Goal: Task Accomplishment & Management: Use online tool/utility

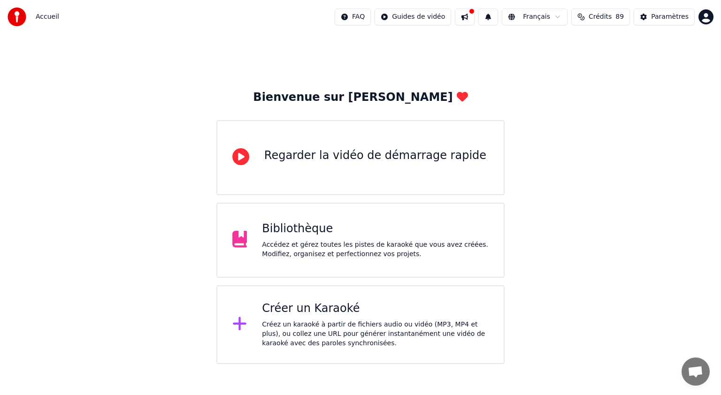
click at [402, 219] on div "Bibliothèque Accédez et gérez toutes les pistes de karaoké que vous avez créées…" at bounding box center [360, 240] width 288 height 75
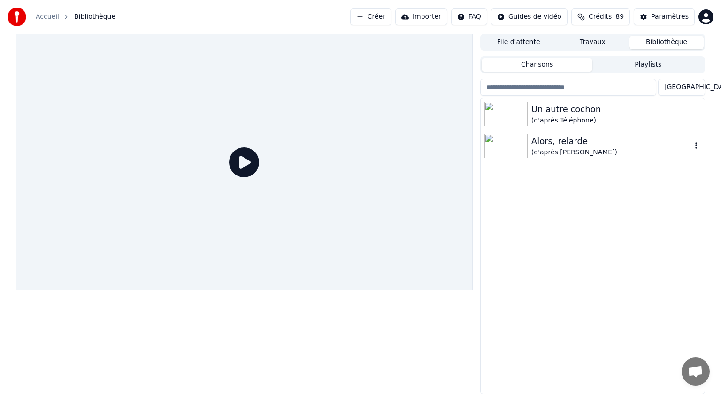
click at [552, 151] on div "(d'après [PERSON_NAME])" at bounding box center [612, 152] width 160 height 9
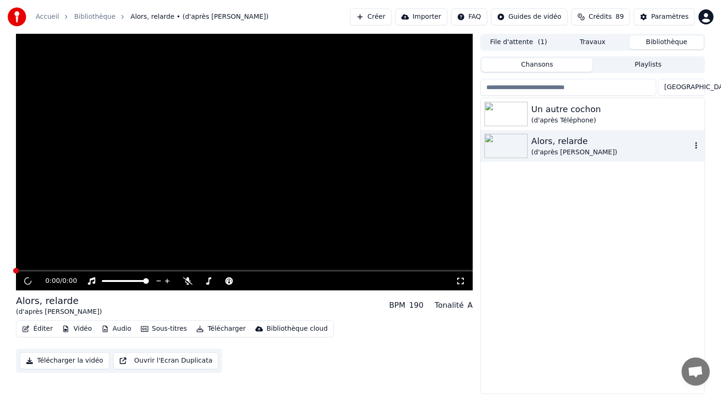
click at [552, 151] on div "(d'après [PERSON_NAME])" at bounding box center [612, 152] width 160 height 9
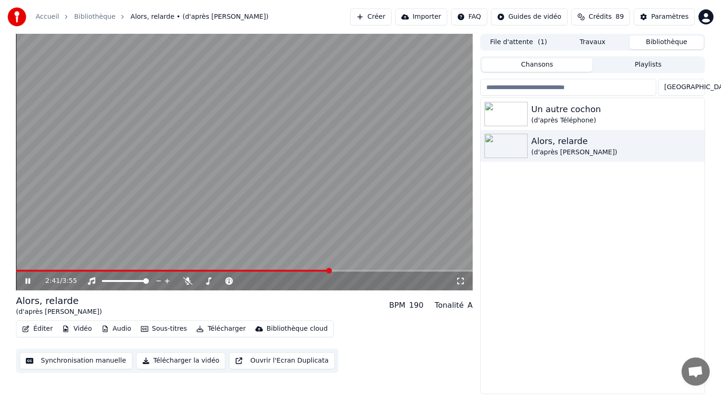
click at [28, 277] on div "2:41 / 3:55" at bounding box center [244, 281] width 449 height 9
click at [30, 279] on icon at bounding box center [27, 281] width 5 height 6
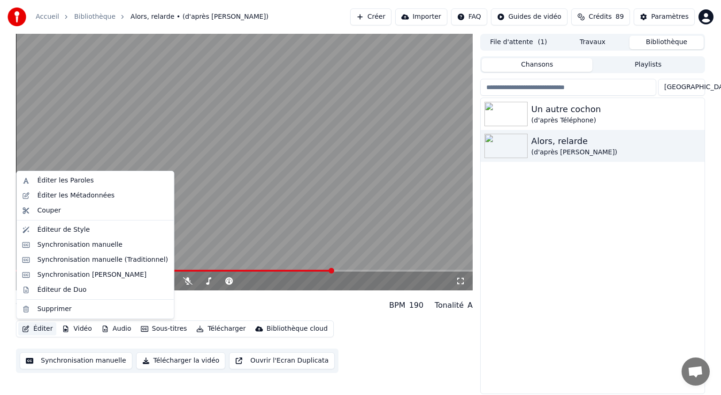
click at [38, 330] on button "Éditer" at bounding box center [37, 329] width 38 height 13
click at [83, 246] on div "Synchronisation manuelle" at bounding box center [79, 244] width 85 height 9
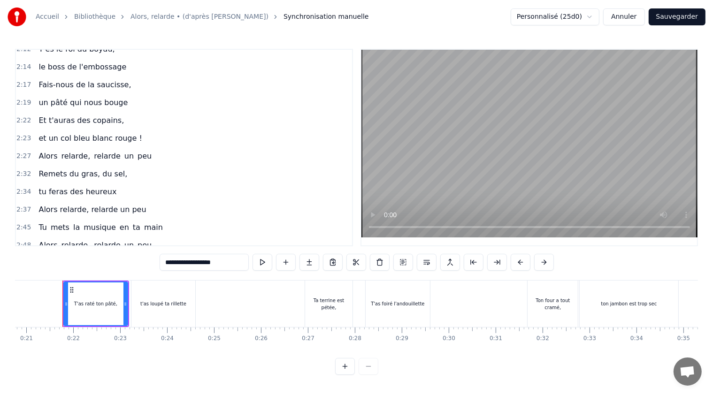
scroll to position [618, 0]
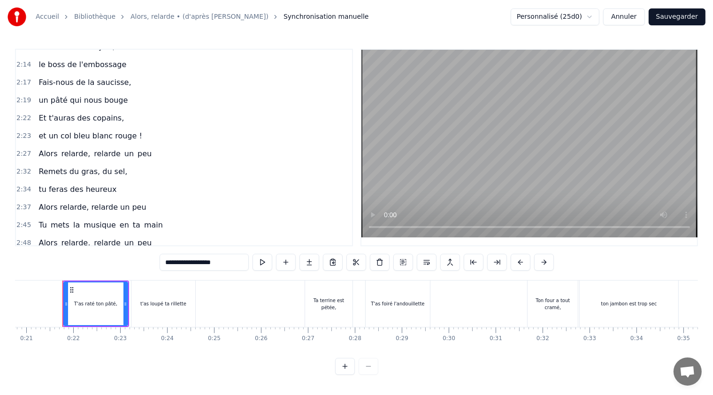
click at [49, 202] on span "Alors relarde, relarde un peu" at bounding box center [92, 207] width 109 height 11
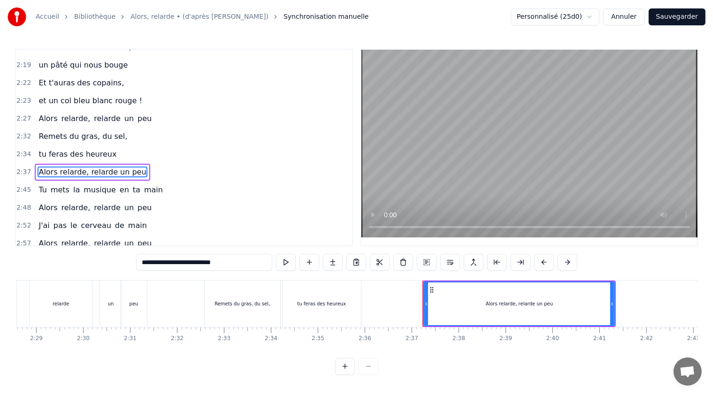
scroll to position [0, 7337]
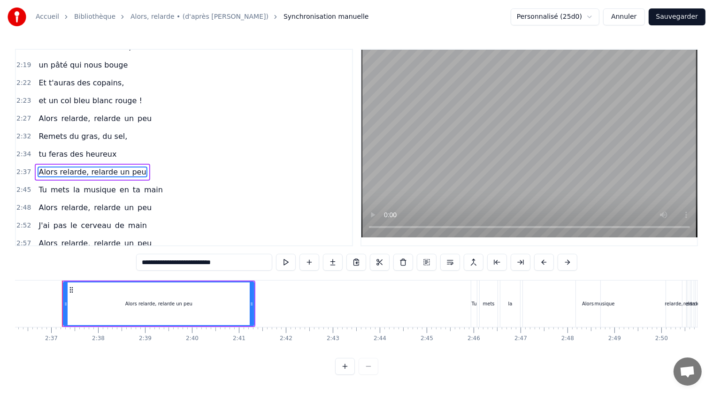
click at [40, 185] on span "Tu" at bounding box center [43, 190] width 10 height 11
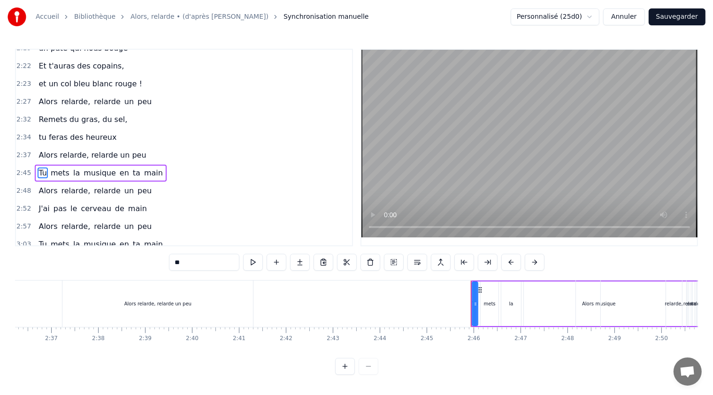
click at [174, 262] on input "**" at bounding box center [204, 262] width 70 height 17
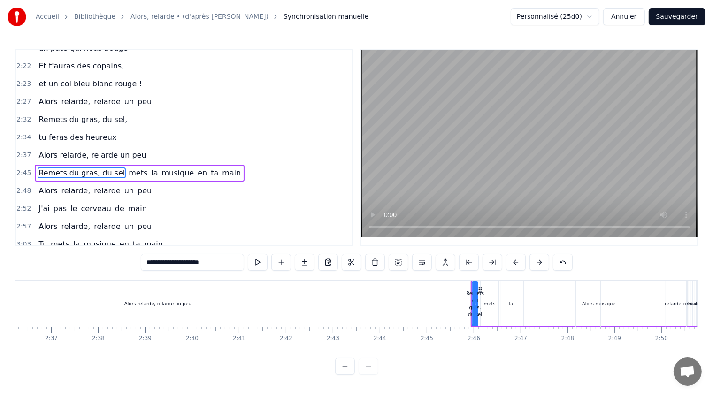
click at [128, 168] on span "mets" at bounding box center [138, 173] width 21 height 11
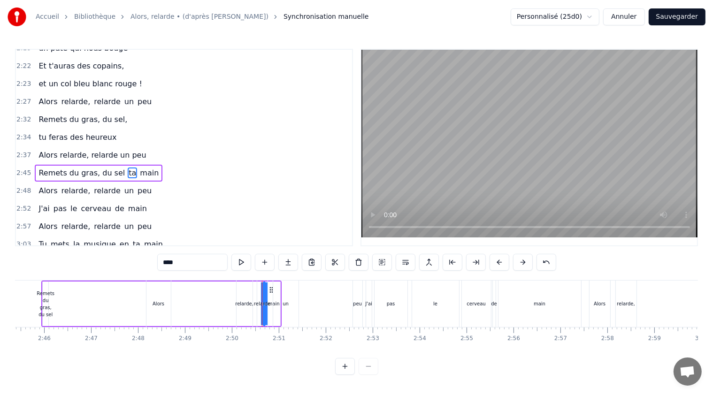
scroll to position [0, 7963]
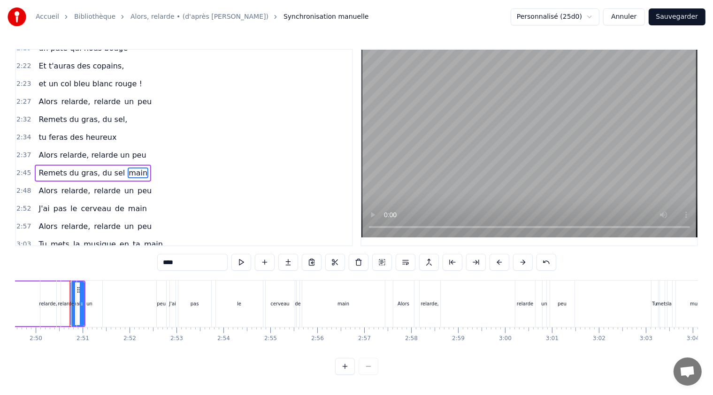
type input "**"
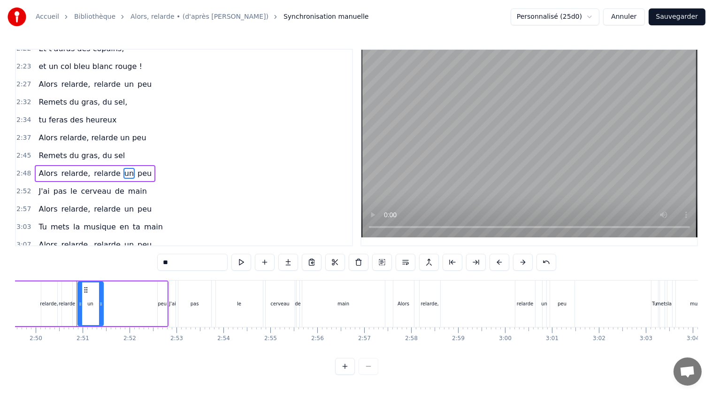
click at [123, 147] on div "2:45 Remets du gras, du sel" at bounding box center [184, 156] width 336 height 18
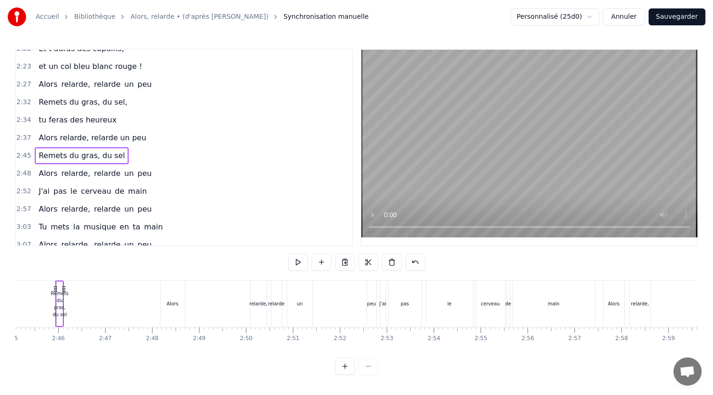
scroll to position [0, 7746]
click at [65, 304] on div "Remets du gras, du sel" at bounding box center [67, 304] width 18 height 28
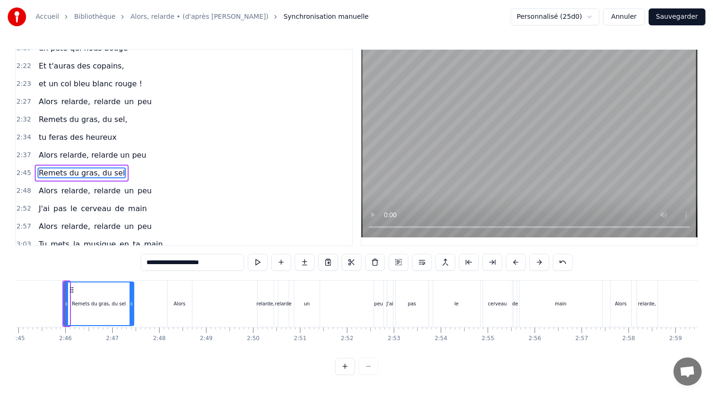
drag, startPoint x: 68, startPoint y: 304, endPoint x: 132, endPoint y: 312, distance: 65.3
click at [132, 312] on div at bounding box center [132, 304] width 4 height 43
click at [173, 164] on div "2:45 Remets du gras, du sel" at bounding box center [184, 173] width 336 height 18
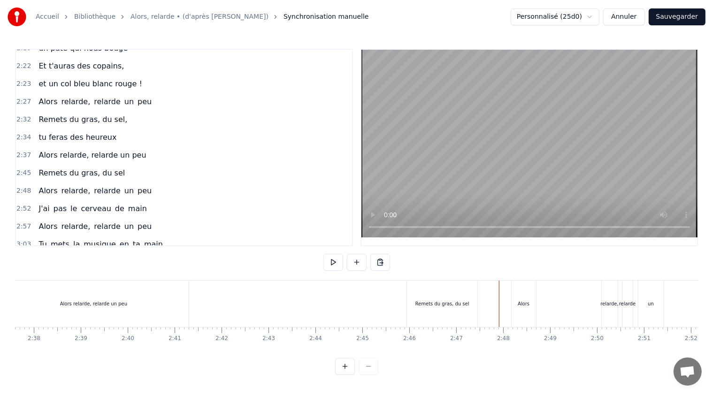
scroll to position [0, 7389]
click at [462, 303] on div "Remets du gras, du sel" at bounding box center [455, 304] width 54 height 7
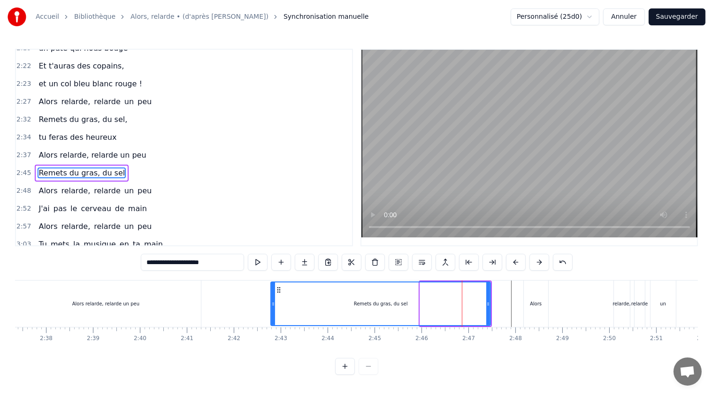
drag, startPoint x: 421, startPoint y: 304, endPoint x: 283, endPoint y: 294, distance: 138.5
click at [272, 292] on div at bounding box center [273, 304] width 4 height 43
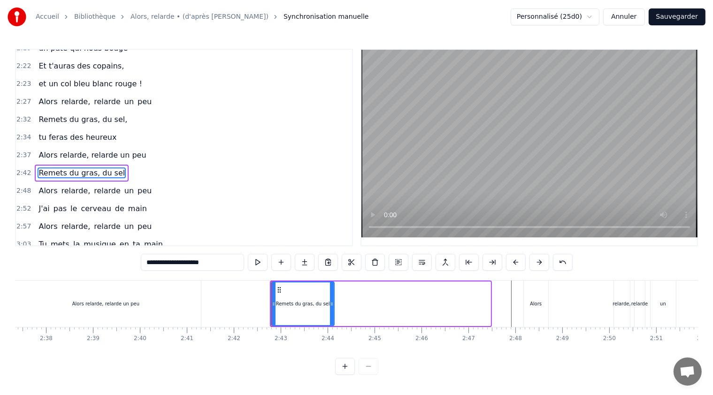
drag, startPoint x: 487, startPoint y: 304, endPoint x: 331, endPoint y: 301, distance: 156.4
click at [331, 301] on icon at bounding box center [332, 305] width 4 height 8
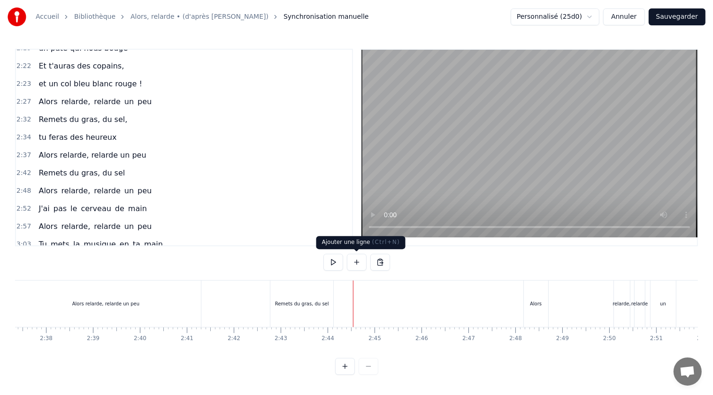
click at [356, 262] on button at bounding box center [357, 262] width 20 height 17
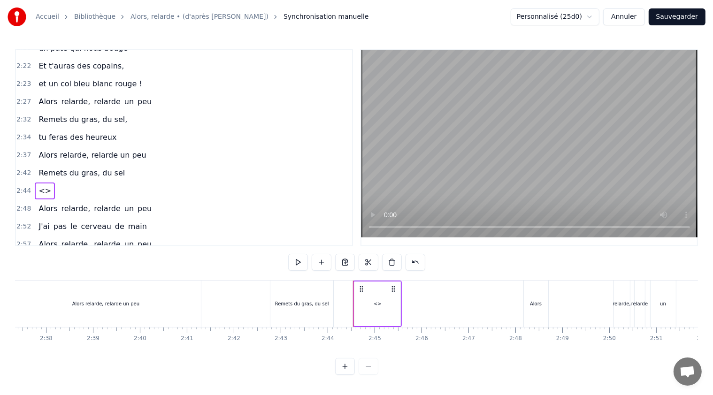
click at [38, 186] on span "<>" at bounding box center [45, 191] width 15 height 11
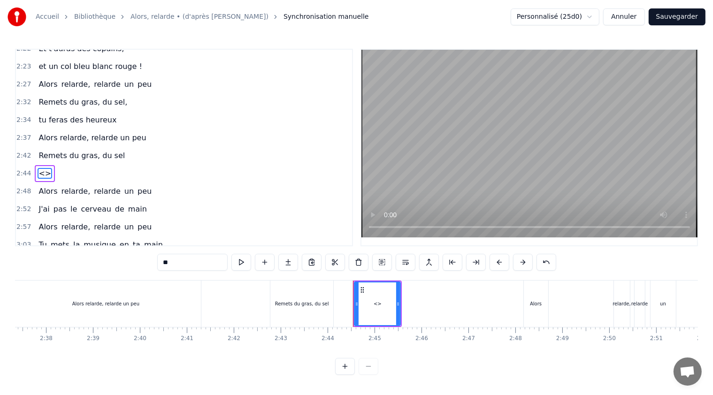
drag, startPoint x: 177, startPoint y: 263, endPoint x: 145, endPoint y: 267, distance: 31.7
click at [145, 267] on div "0:21 T'as raté ton pâté, 0:23 t'as loupé ta rillette 0:26 Ta terrine est pétée,…" at bounding box center [356, 212] width 683 height 326
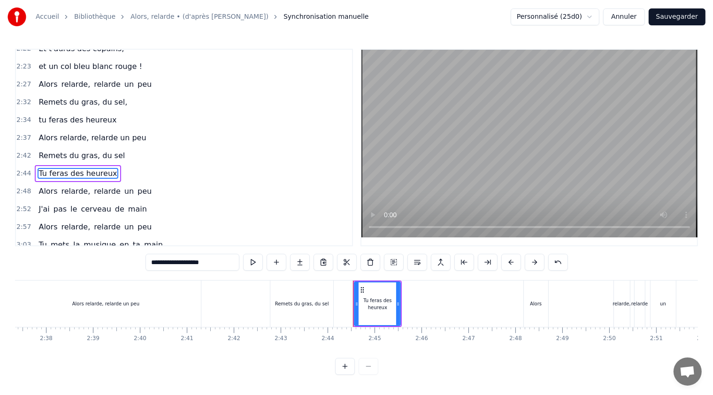
click at [29, 302] on div "Alors relarde, relarde un peu" at bounding box center [105, 304] width 191 height 46
type input "**********"
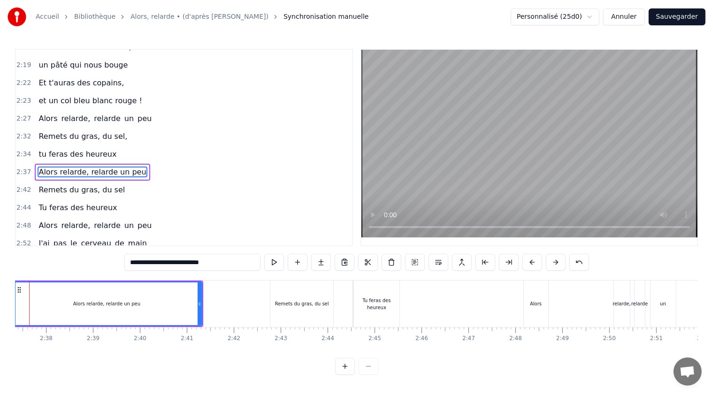
scroll to position [0, 7356]
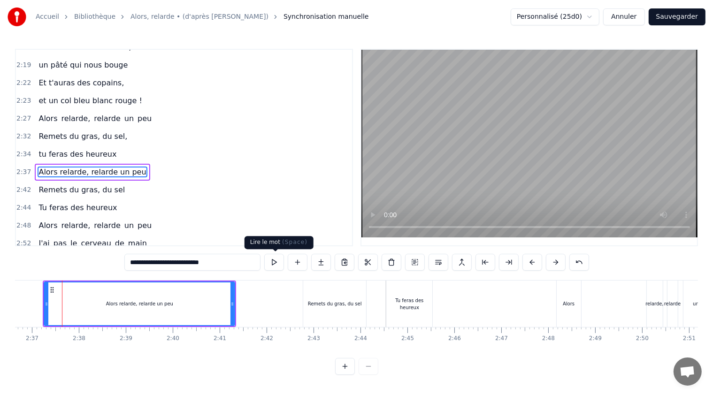
click at [278, 259] on button at bounding box center [274, 262] width 20 height 17
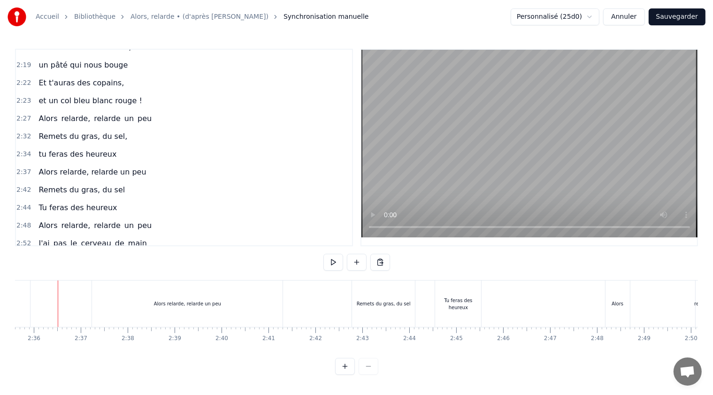
scroll to position [0, 7303]
click at [334, 262] on button at bounding box center [334, 262] width 20 height 17
click at [337, 263] on button at bounding box center [334, 262] width 20 height 17
click at [374, 310] on div "Remets du gras, du sel" at bounding box center [387, 304] width 63 height 46
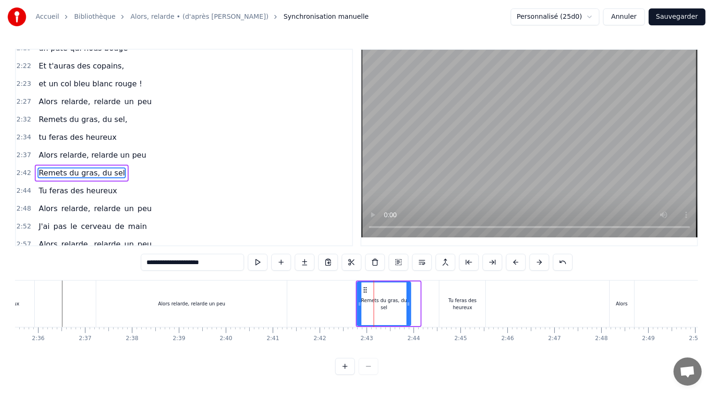
drag, startPoint x: 418, startPoint y: 304, endPoint x: 409, endPoint y: 301, distance: 10.1
click at [409, 301] on icon at bounding box center [409, 305] width 4 height 8
click at [447, 303] on div "Tu feras des heureux" at bounding box center [463, 304] width 46 height 14
type input "**********"
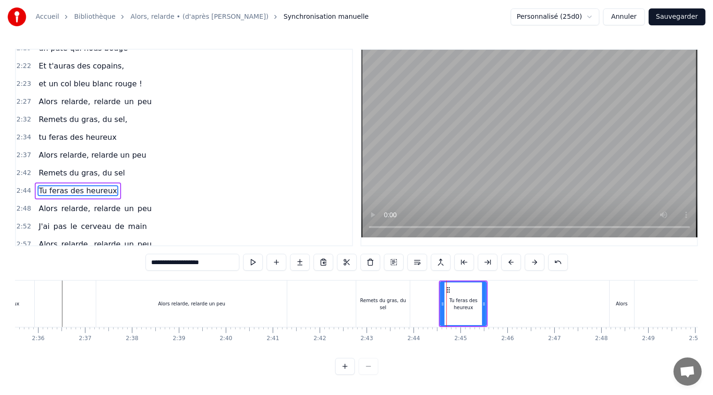
scroll to position [688, 0]
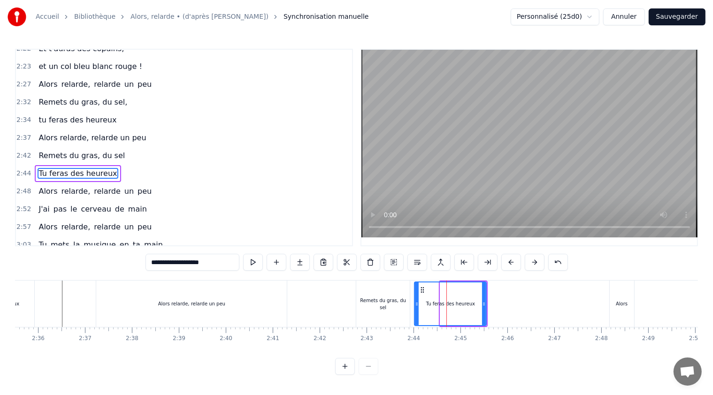
drag, startPoint x: 441, startPoint y: 304, endPoint x: 417, endPoint y: 301, distance: 24.2
click at [415, 301] on icon at bounding box center [417, 305] width 4 height 8
drag, startPoint x: 486, startPoint y: 304, endPoint x: 475, endPoint y: 302, distance: 10.6
click at [475, 302] on icon at bounding box center [476, 305] width 4 height 8
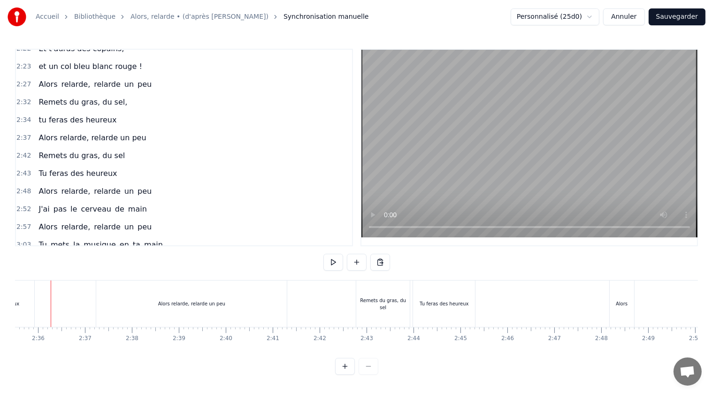
scroll to position [0, 7292]
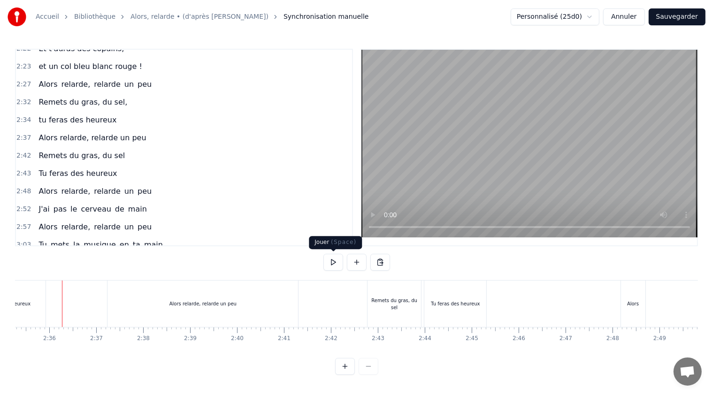
click at [333, 261] on button at bounding box center [334, 262] width 20 height 17
drag, startPoint x: 332, startPoint y: 263, endPoint x: 435, endPoint y: 291, distance: 106.6
click at [334, 263] on button at bounding box center [334, 262] width 20 height 17
click at [442, 295] on div "Tu feras des heureux" at bounding box center [456, 304] width 62 height 46
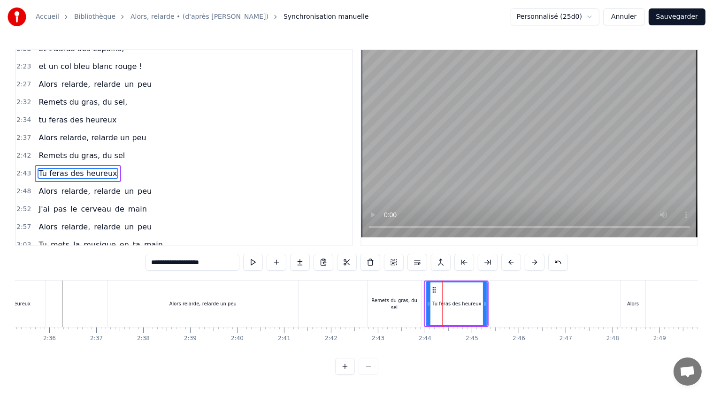
click at [428, 306] on icon at bounding box center [429, 305] width 4 height 8
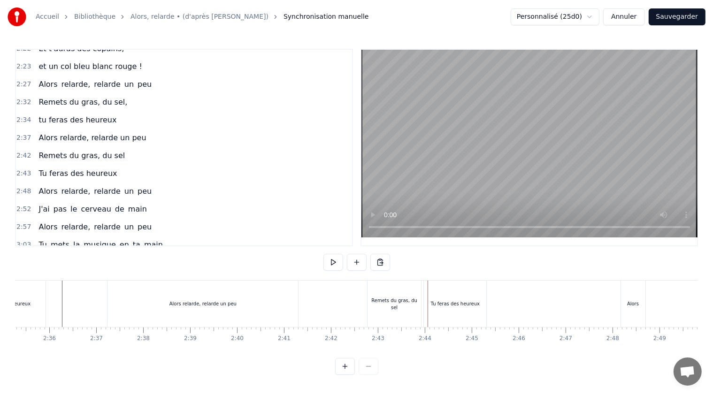
click at [481, 301] on div "Tu feras des heureux" at bounding box center [455, 304] width 62 height 46
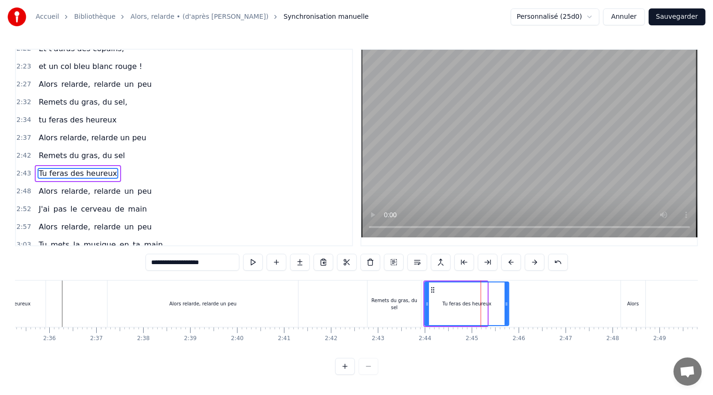
drag, startPoint x: 487, startPoint y: 304, endPoint x: 508, endPoint y: 306, distance: 21.7
click at [508, 306] on icon at bounding box center [507, 305] width 4 height 8
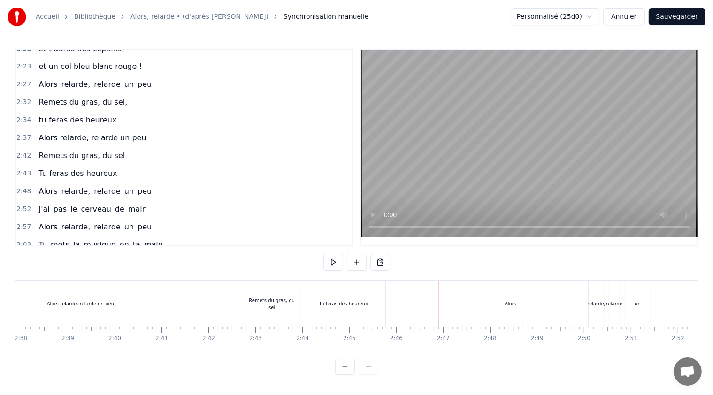
scroll to position [0, 7439]
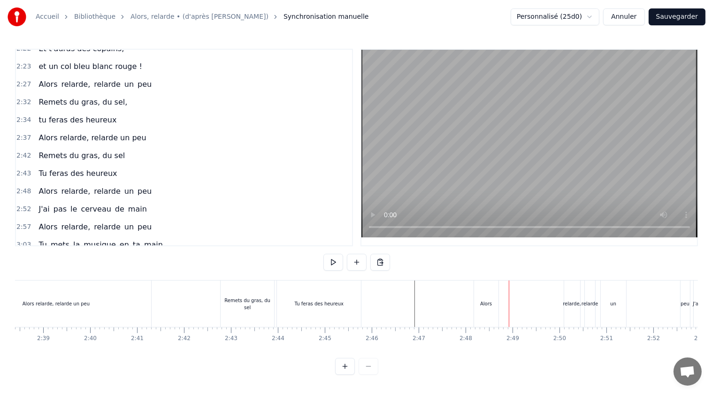
click at [61, 132] on span "Alors relarde, relarde un peu" at bounding box center [92, 137] width 109 height 11
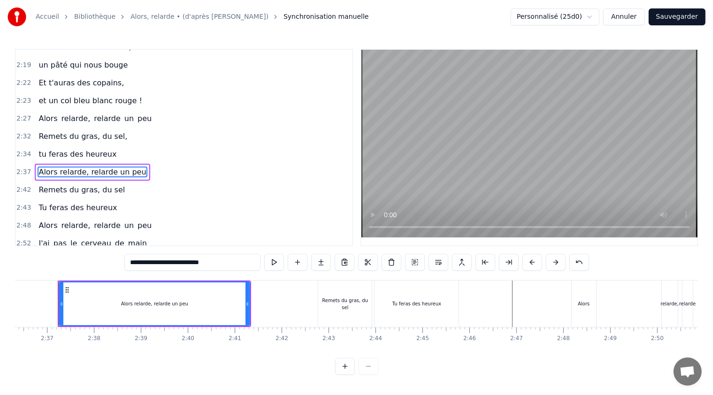
scroll to position [0, 7337]
drag, startPoint x: 215, startPoint y: 263, endPoint x: 119, endPoint y: 263, distance: 95.3
click at [119, 263] on div "0:21 T'as raté ton pâté, 0:23 t'as loupé ta rillette 0:26 Ta terrine est pétée,…" at bounding box center [356, 212] width 683 height 326
click at [45, 220] on span "Alors" at bounding box center [48, 225] width 21 height 11
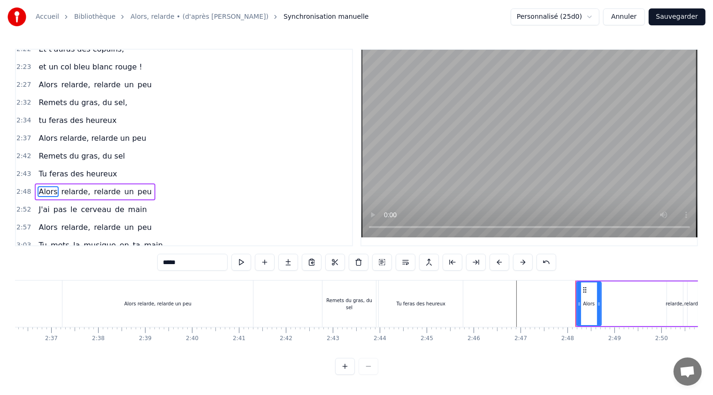
scroll to position [705, 0]
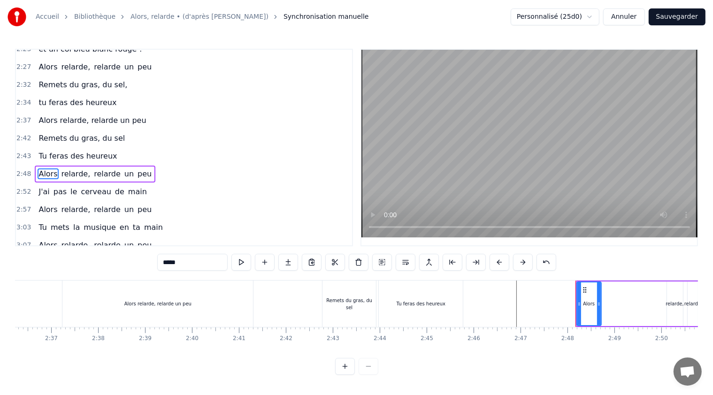
drag, startPoint x: 163, startPoint y: 264, endPoint x: 156, endPoint y: 264, distance: 7.0
click at [156, 264] on div "0:21 T'as raté ton pâté, 0:23 t'as loupé ta rillette 0:26 Ta terrine est pétée,…" at bounding box center [356, 212] width 683 height 326
paste input "**********"
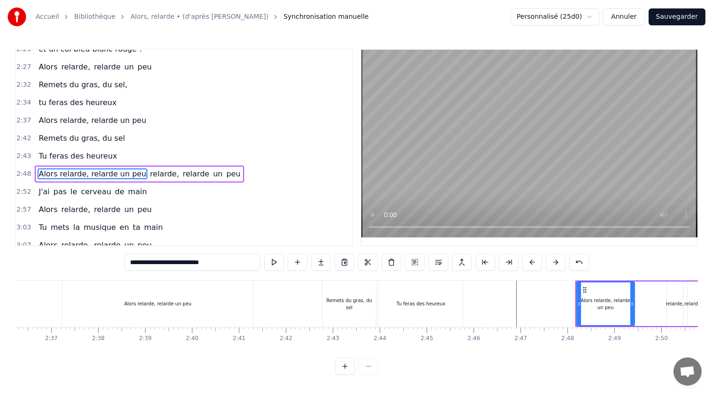
drag, startPoint x: 600, startPoint y: 302, endPoint x: 633, endPoint y: 303, distance: 33.4
click at [633, 303] on icon at bounding box center [633, 305] width 4 height 8
click at [149, 169] on span "relarde," at bounding box center [164, 174] width 31 height 11
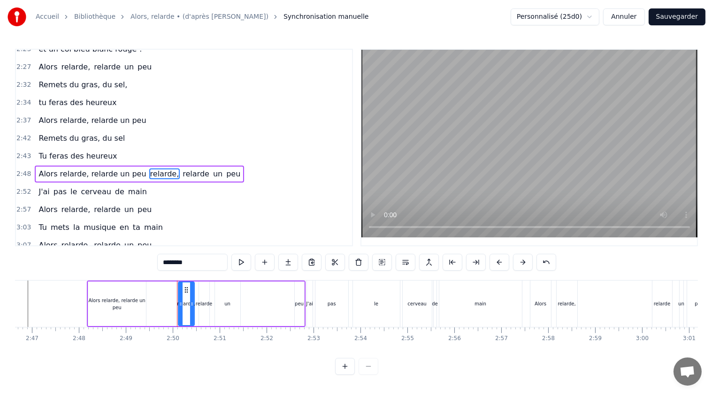
scroll to position [0, 7940]
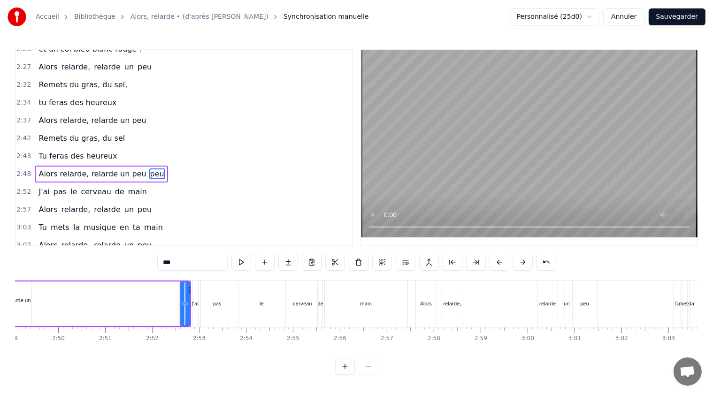
type input "****"
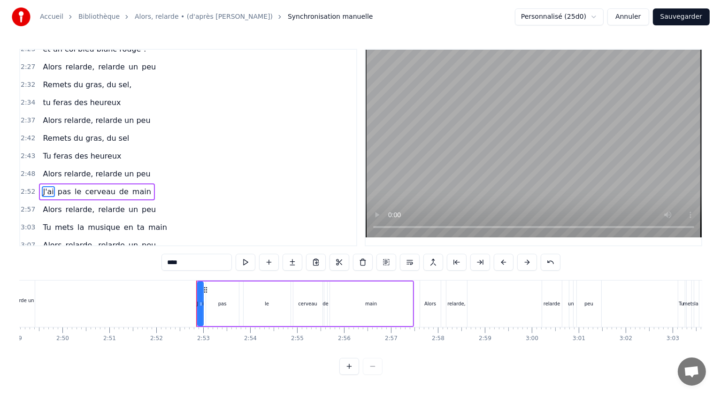
scroll to position [723, 0]
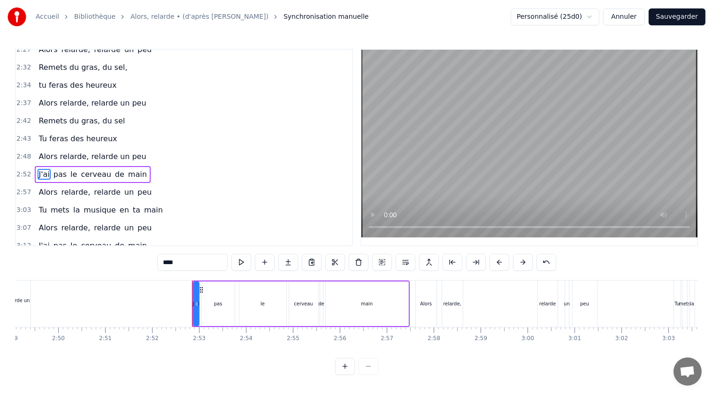
click at [675, 8] on button "Sauvegarder" at bounding box center [677, 16] width 57 height 17
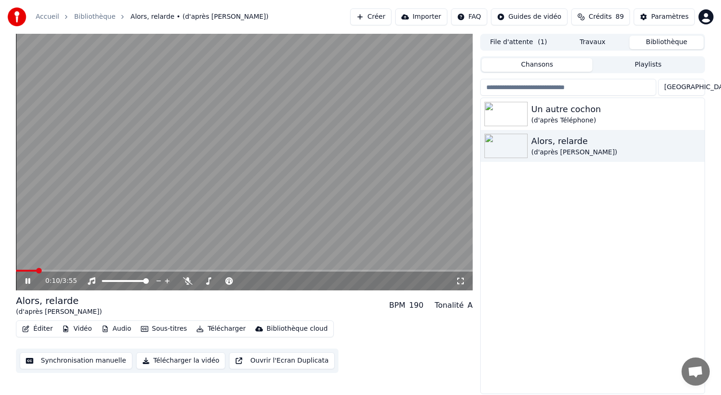
click at [27, 280] on icon at bounding box center [27, 281] width 5 height 6
